Goal: Complete application form

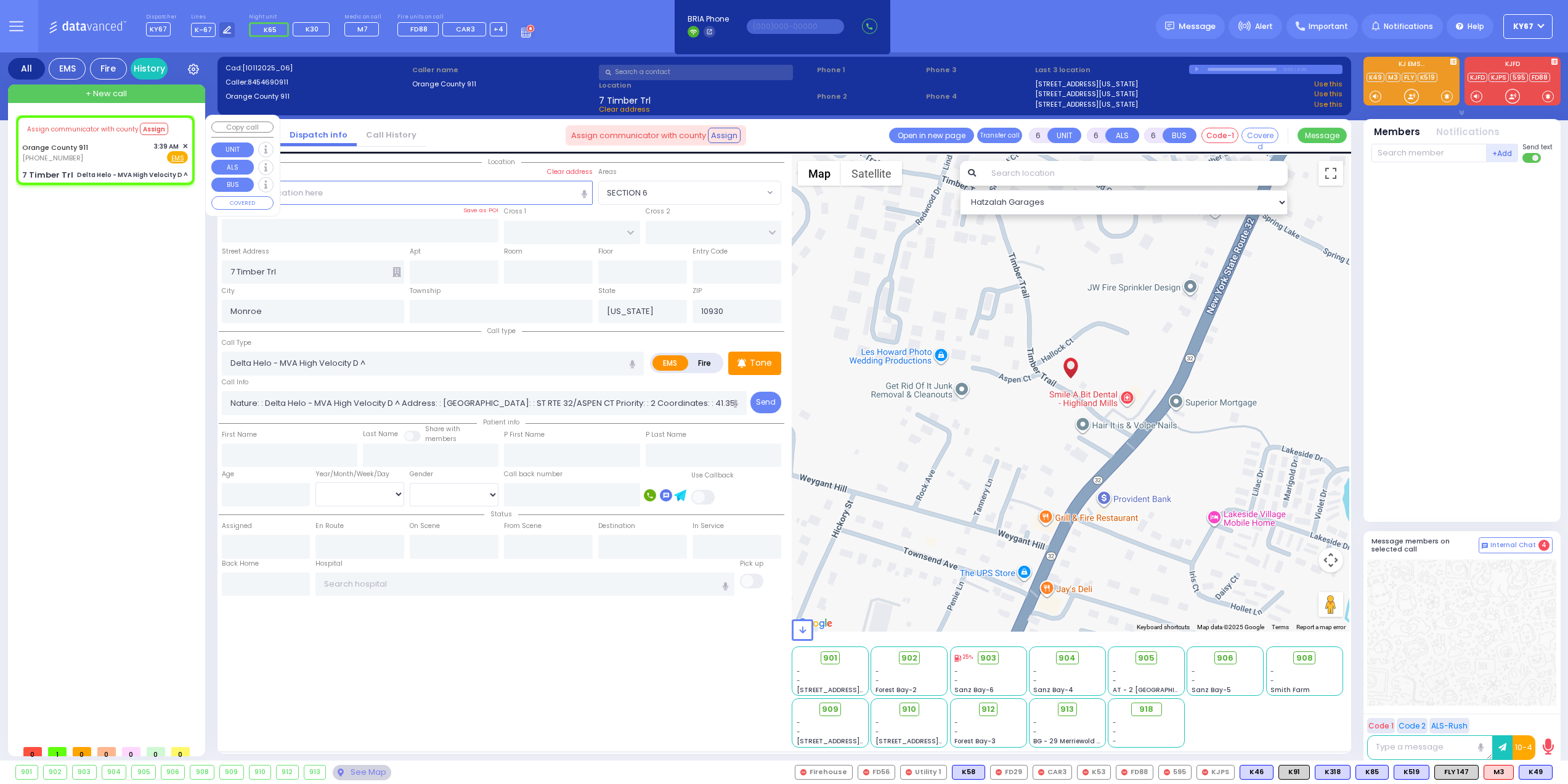
select select
click at [184, 147] on span "✕" at bounding box center [185, 146] width 5 height 10
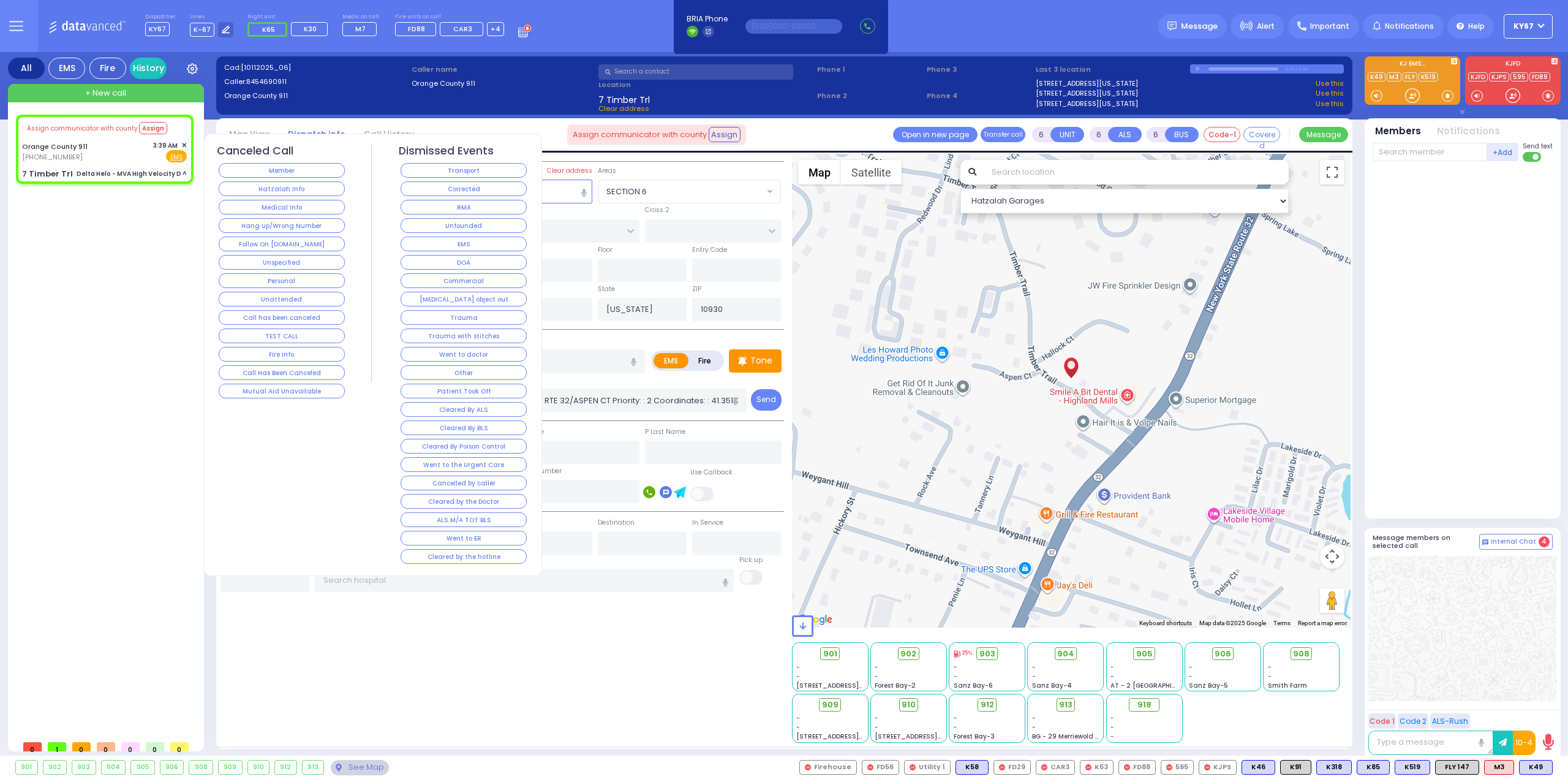
click at [184, 146] on span "✕" at bounding box center [184, 145] width 5 height 10
click at [432, 220] on button "Unfounded" at bounding box center [463, 225] width 126 height 15
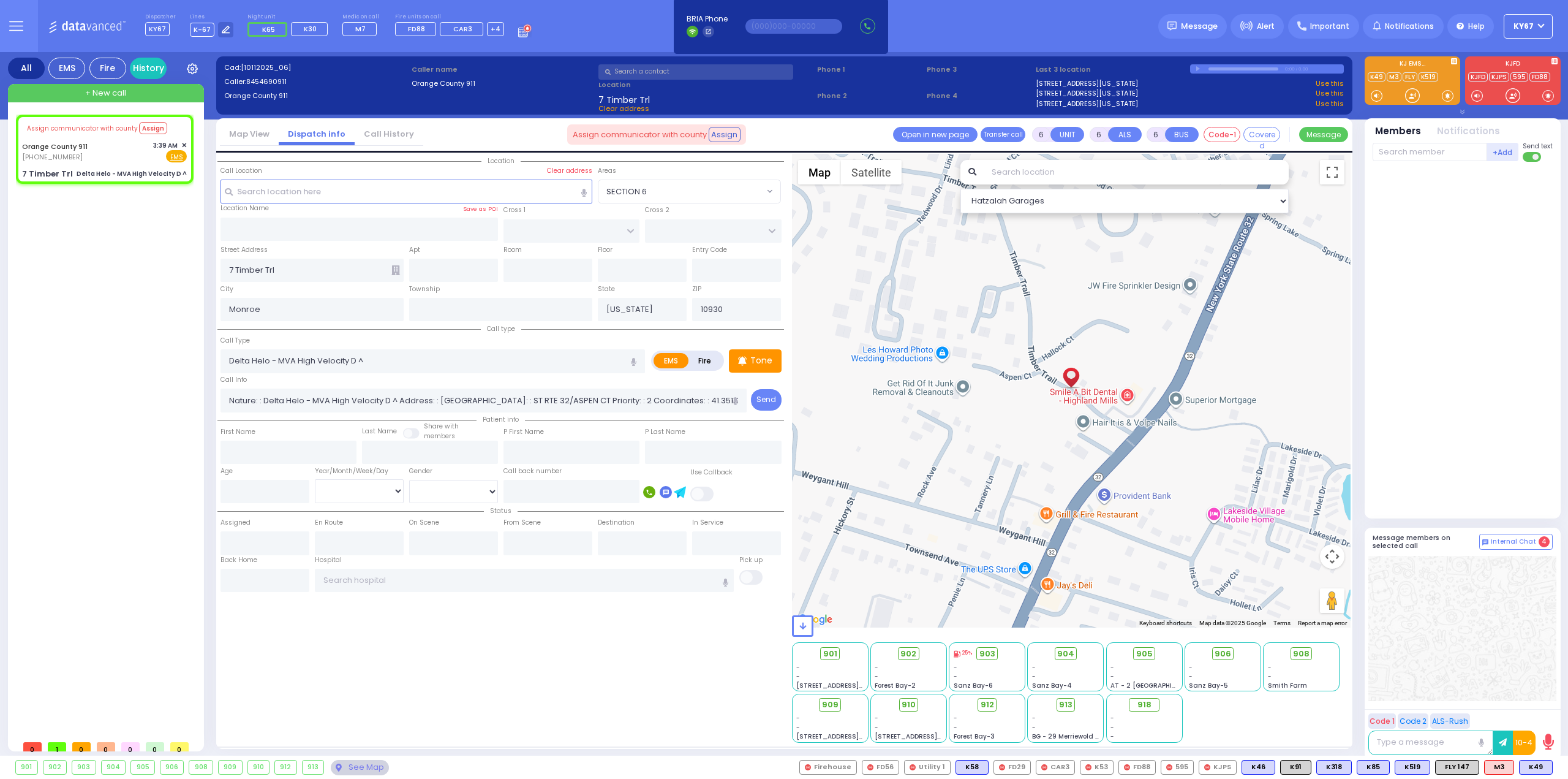
select select
radio input "true"
select select
